Goal: Find specific page/section: Find specific page/section

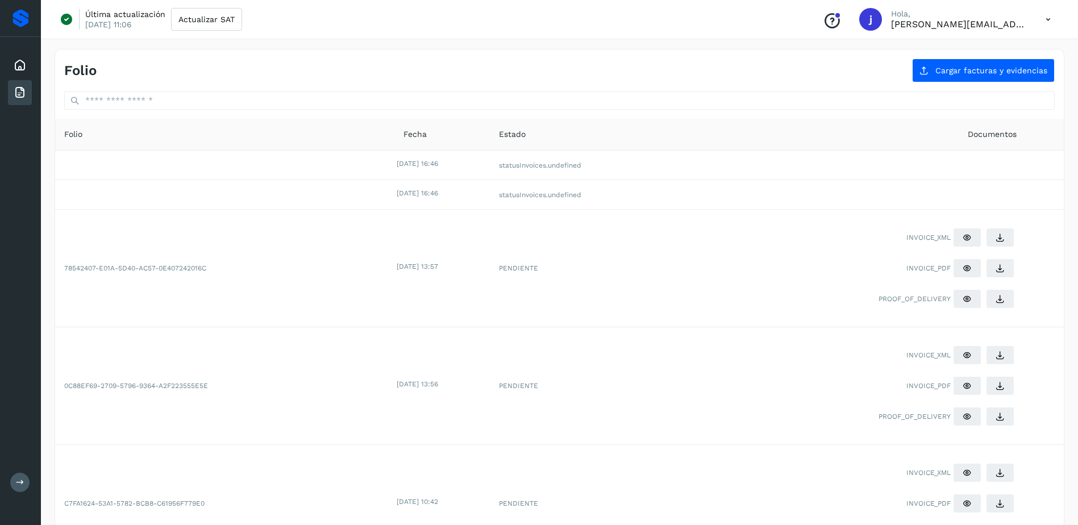
click at [979, 28] on p "[PERSON_NAME][EMAIL_ADDRESS][PERSON_NAME][PERSON_NAME][DOMAIN_NAME]" at bounding box center [959, 24] width 136 height 11
click at [882, 18] on div "j" at bounding box center [870, 19] width 23 height 23
click at [953, 19] on p "[PERSON_NAME][EMAIL_ADDRESS][PERSON_NAME][PERSON_NAME][DOMAIN_NAME]" at bounding box center [959, 24] width 136 height 11
drag, startPoint x: 953, startPoint y: 19, endPoint x: 1049, endPoint y: 18, distance: 95.5
click at [1049, 18] on icon at bounding box center [1048, 19] width 23 height 23
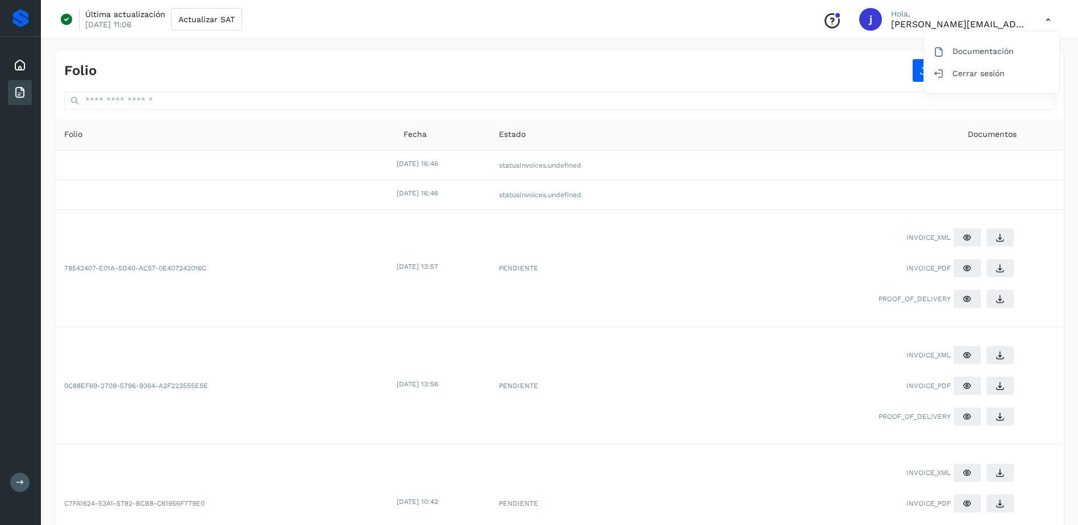
click at [1049, 18] on div at bounding box center [539, 262] width 1078 height 525
click at [1049, 18] on icon at bounding box center [1048, 19] width 23 height 23
click at [1013, 47] on div "Documentación" at bounding box center [991, 51] width 135 height 22
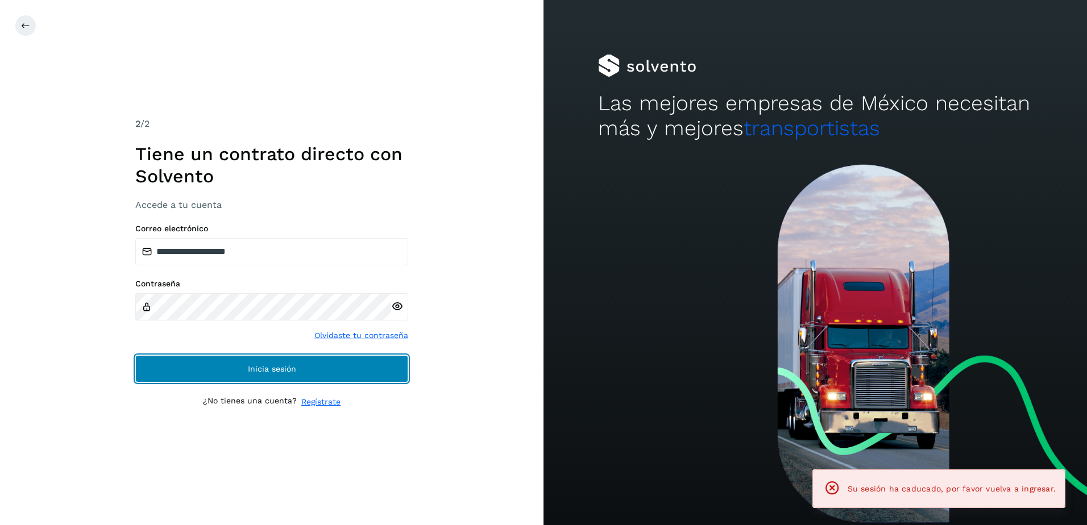
click at [310, 375] on button "Inicia sesión" at bounding box center [271, 368] width 273 height 27
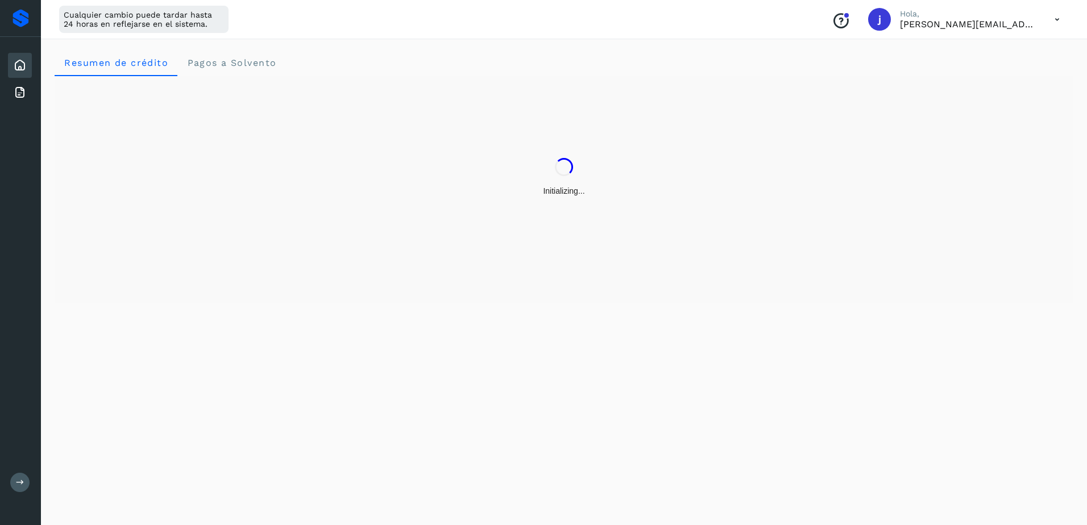
click at [1057, 22] on icon at bounding box center [1056, 19] width 23 height 23
click at [1009, 52] on div "Documentación" at bounding box center [1000, 51] width 135 height 22
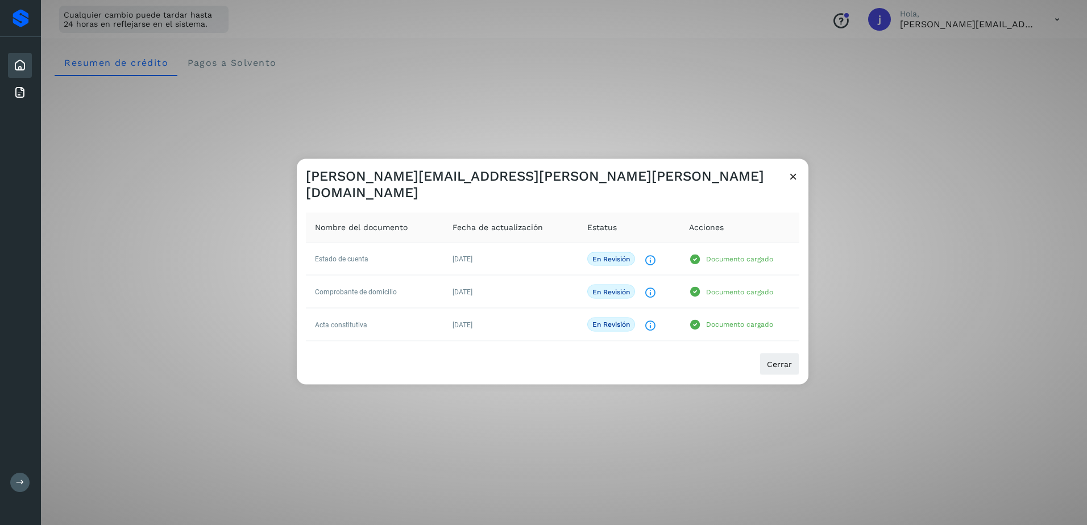
click at [793, 182] on icon at bounding box center [793, 177] width 12 height 12
